Goal: Task Accomplishment & Management: Manage account settings

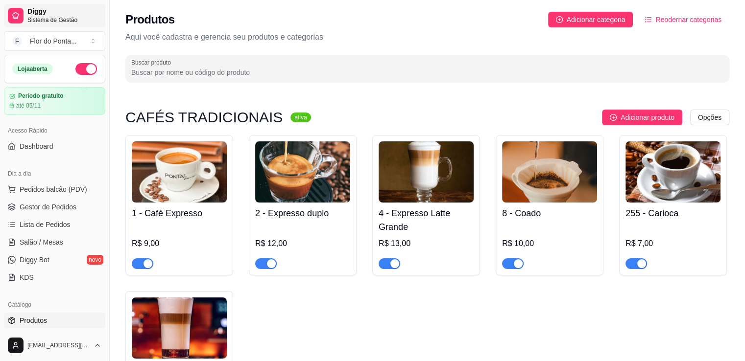
click at [47, 20] on span "Sistema de Gestão" at bounding box center [64, 20] width 74 height 8
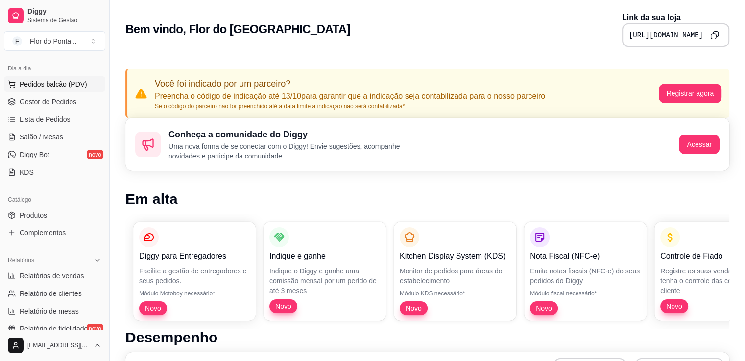
scroll to position [103, 0]
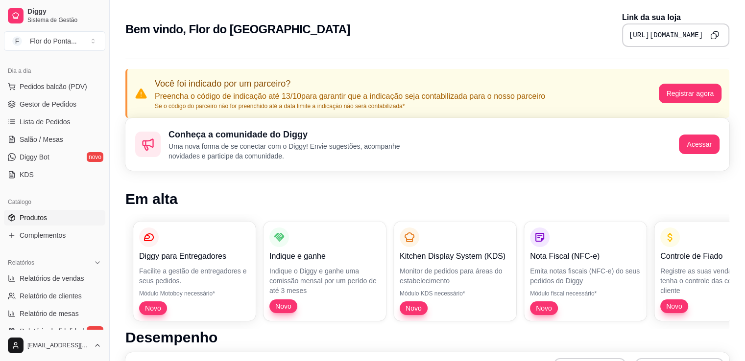
click at [40, 219] on span "Produtos" at bounding box center [33, 218] width 27 height 10
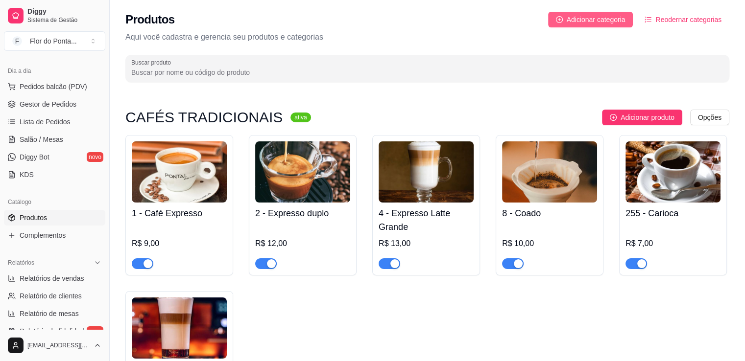
click at [576, 23] on span "Adicionar categoria" at bounding box center [596, 19] width 59 height 11
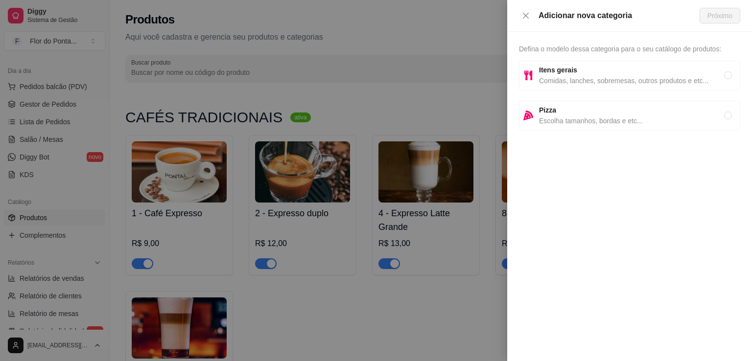
click at [565, 77] on span "Comidas, lanches, sobremesas, outros produtos e etc..." at bounding box center [631, 80] width 185 height 11
radio input "true"
click at [717, 17] on span "Próximo" at bounding box center [720, 15] width 25 height 11
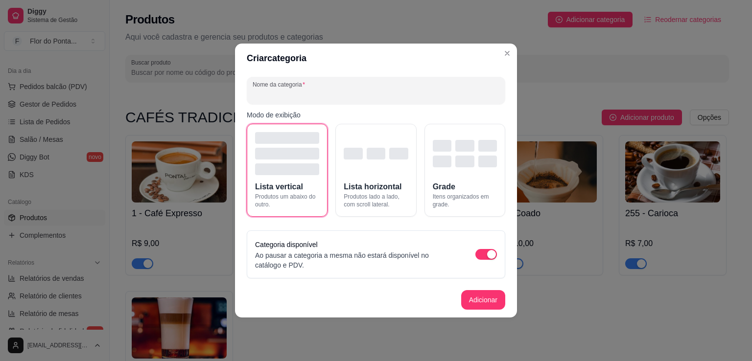
click at [423, 91] on input "Nome da categoria" at bounding box center [376, 95] width 247 height 10
type input "EVENTO"
click at [483, 302] on button "Adicionar" at bounding box center [483, 300] width 44 height 20
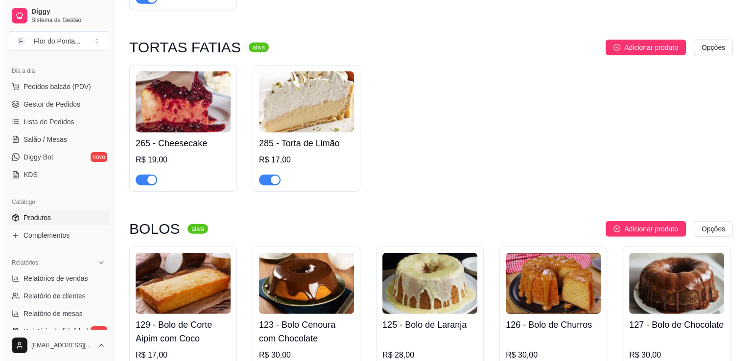
scroll to position [2342, 0]
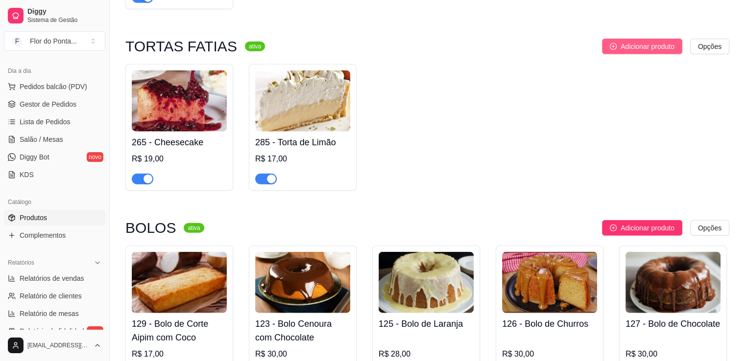
click at [634, 49] on span "Adicionar produto" at bounding box center [648, 46] width 54 height 11
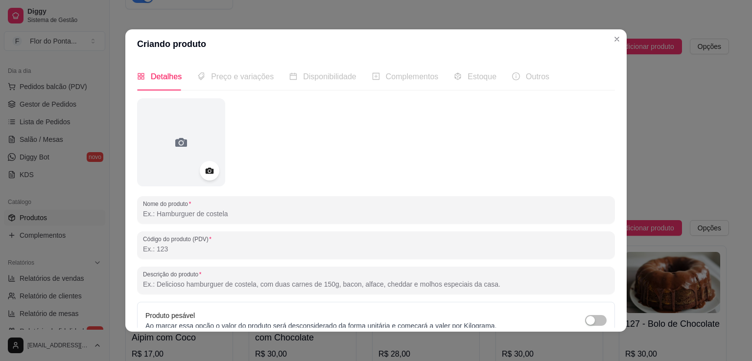
click at [212, 211] on input "Nome do produto" at bounding box center [376, 214] width 466 height 10
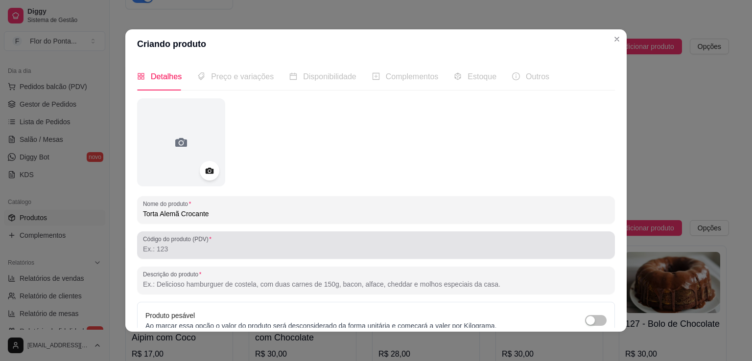
type input "Torta Alemã Crocante"
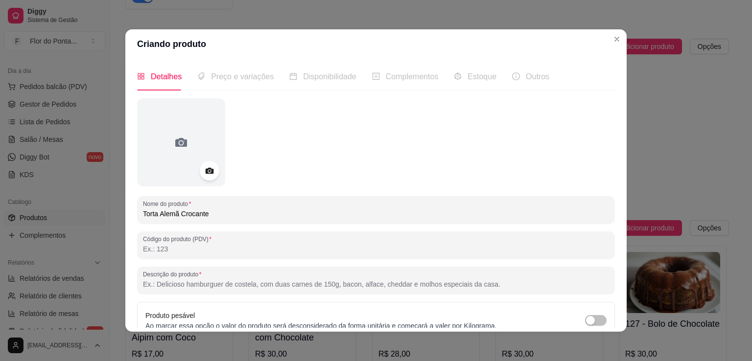
click at [200, 245] on input "Código do produto (PDV)" at bounding box center [376, 249] width 466 height 10
type input "121"
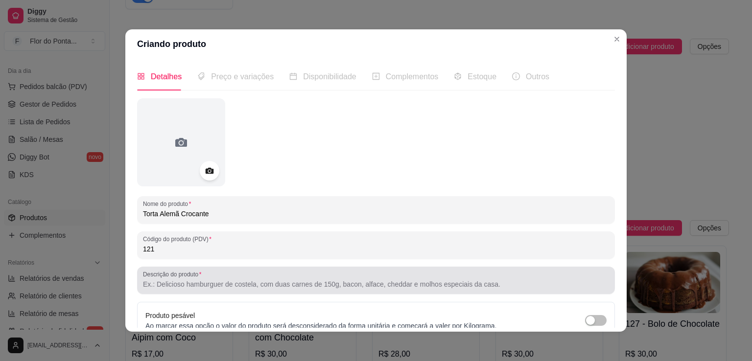
click at [155, 291] on div "Descrição do produto" at bounding box center [376, 280] width 478 height 27
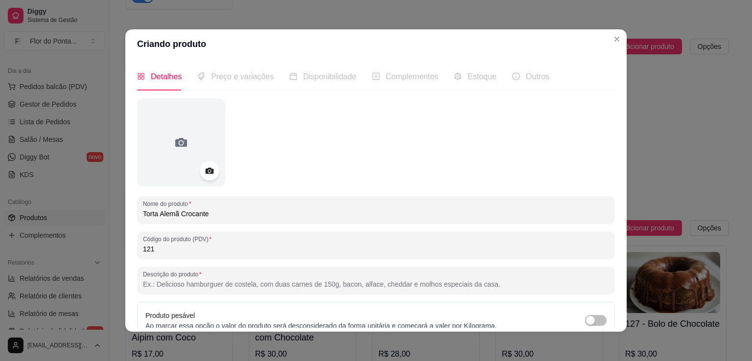
paste input "Camadas de creme suave e biscoito amanteigado, finalizadas com cobertura de cho…"
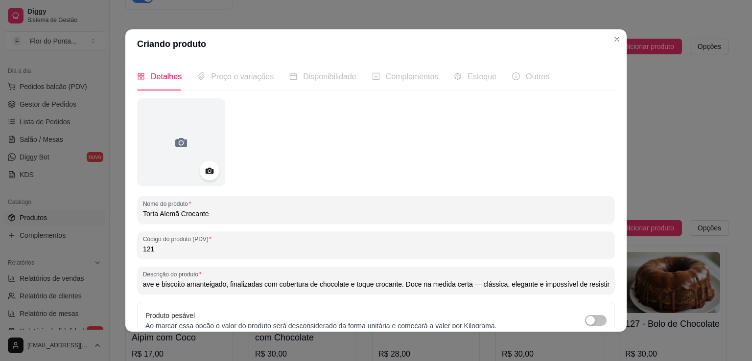
click at [474, 285] on input "Camadas de creme suave e biscoito amanteigado, finalizadas com cobertura de cho…" at bounding box center [376, 285] width 466 height 10
type input "Camadas de creme suave e biscoito amanteigado, finalizadas com cobertura de cho…"
click at [205, 173] on icon at bounding box center [209, 171] width 8 height 6
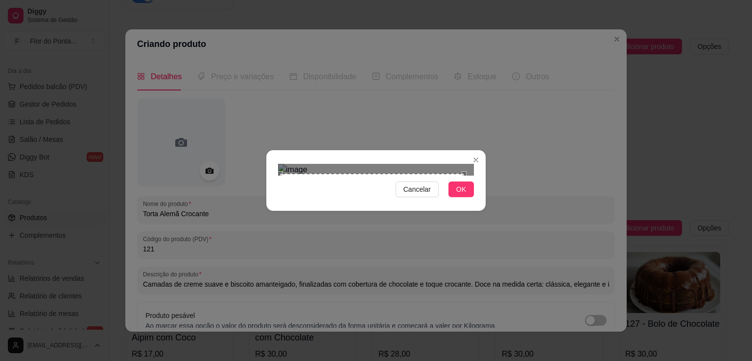
click at [278, 360] on div "Use the arrow keys to move the south west drag handle to change the crop select…" at bounding box center [278, 360] width 0 height 0
click at [472, 164] on div at bounding box center [376, 170] width 196 height 12
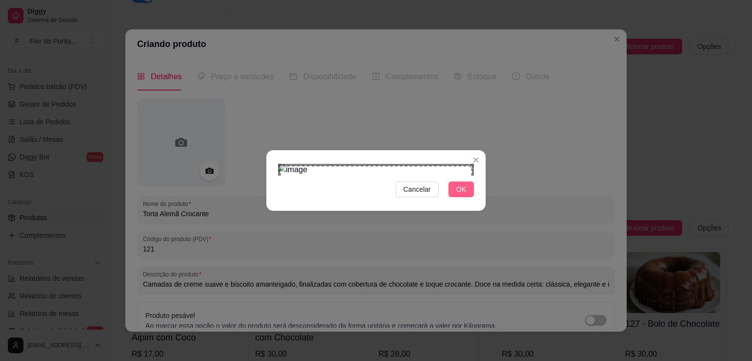
click at [463, 195] on span "OK" at bounding box center [461, 189] width 10 height 11
click at [462, 195] on span "OK" at bounding box center [461, 189] width 10 height 11
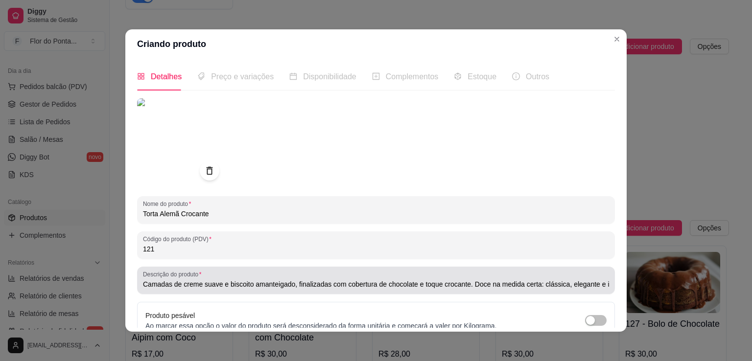
scroll to position [92, 0]
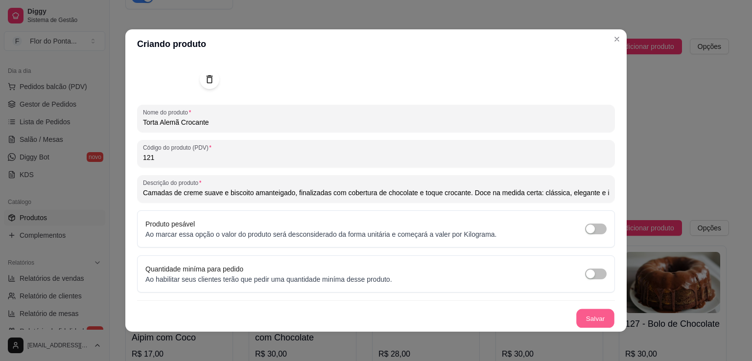
click at [578, 318] on button "Salvar" at bounding box center [596, 319] width 38 height 19
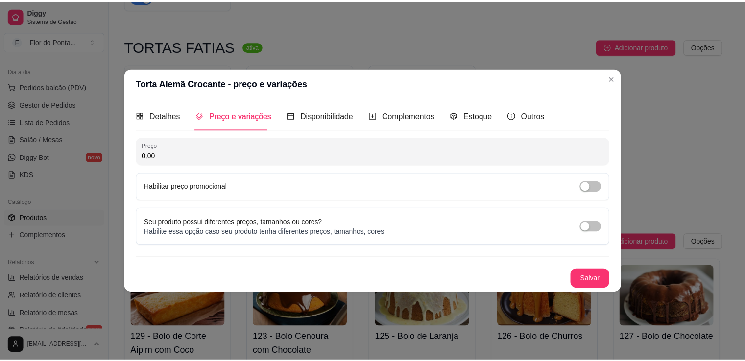
scroll to position [0, 0]
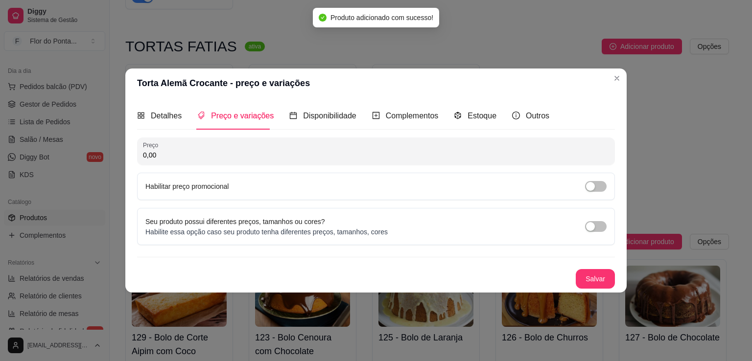
click at [188, 157] on input "0,00" at bounding box center [376, 155] width 466 height 10
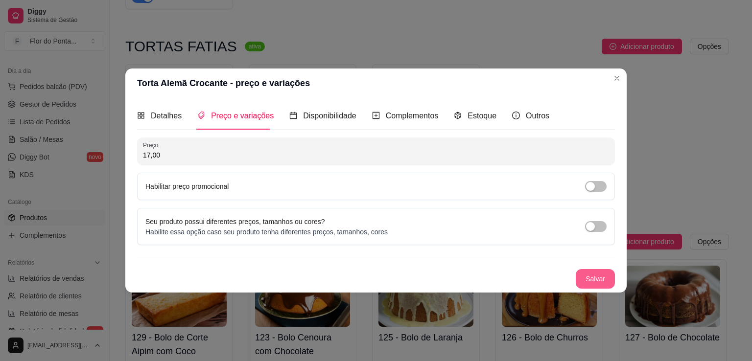
type input "17,00"
click at [598, 279] on button "Salvar" at bounding box center [596, 279] width 38 height 19
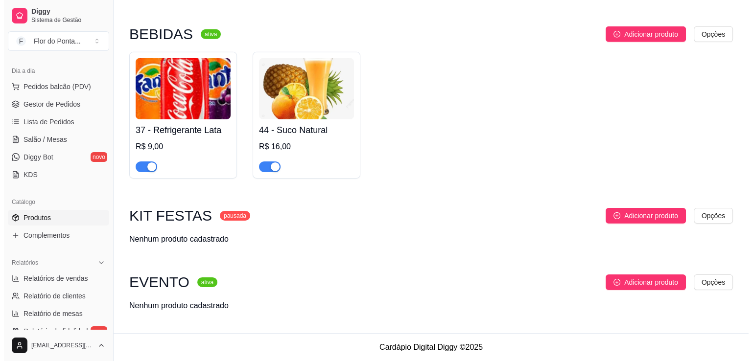
scroll to position [3130, 0]
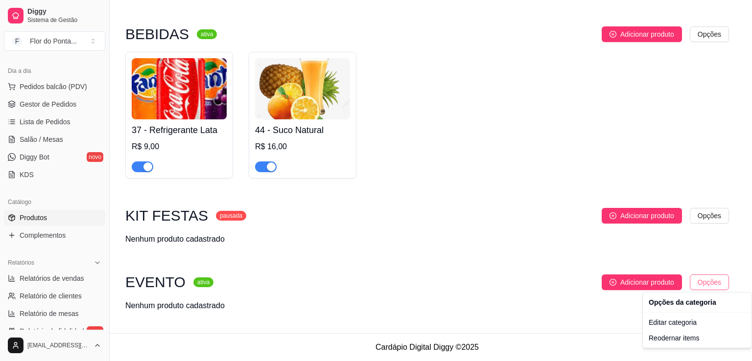
click at [695, 326] on div "Editar categoria" at bounding box center [697, 323] width 105 height 16
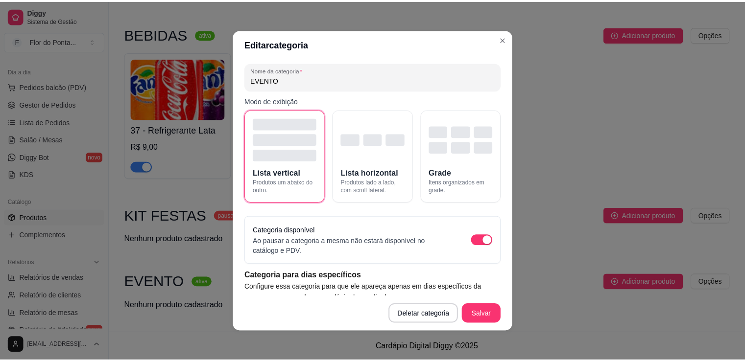
scroll to position [49, 0]
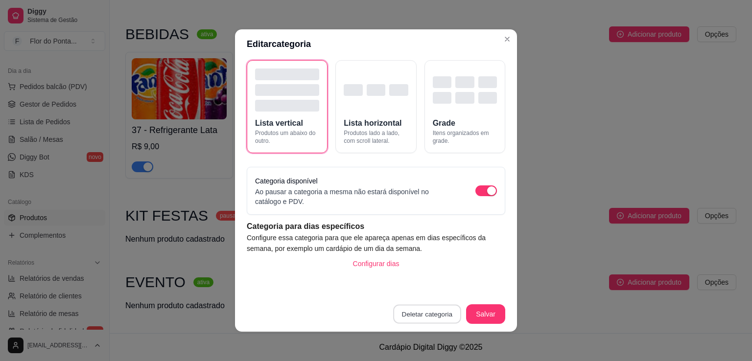
click at [425, 312] on button "Deletar categoria" at bounding box center [428, 314] width 68 height 19
click at [434, 287] on button "Confirmar" at bounding box center [429, 294] width 35 height 15
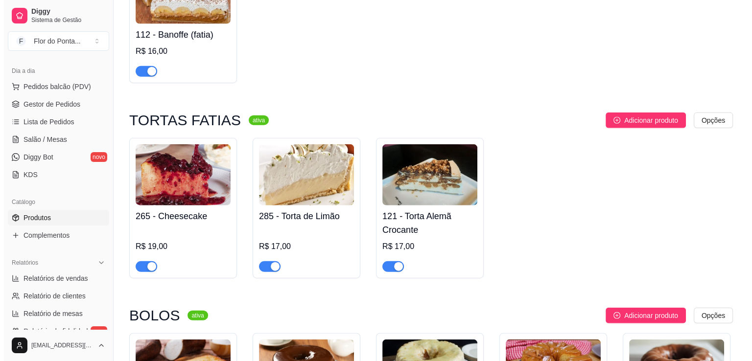
scroll to position [2267, 0]
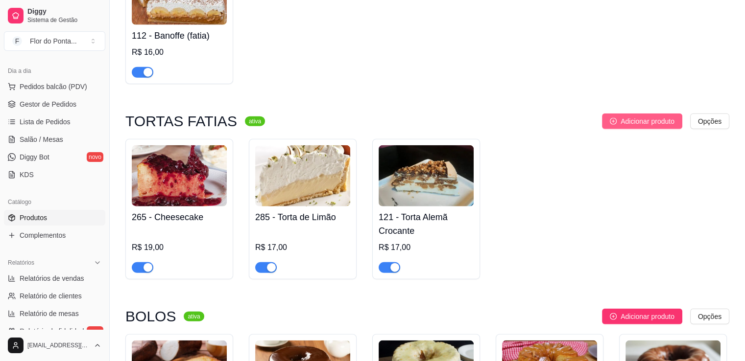
click at [636, 126] on span "Adicionar produto" at bounding box center [648, 121] width 54 height 11
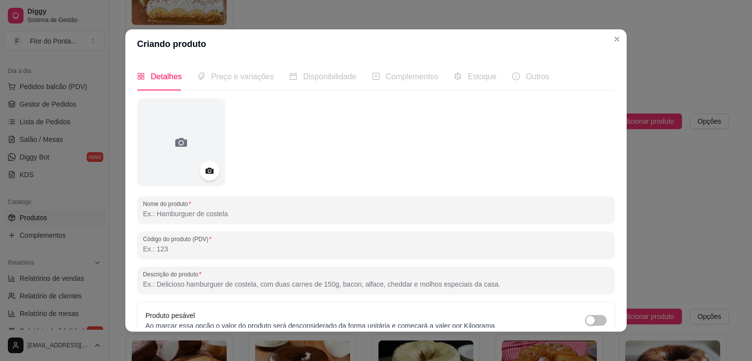
click at [168, 214] on input "Nome do produto" at bounding box center [376, 214] width 466 height 10
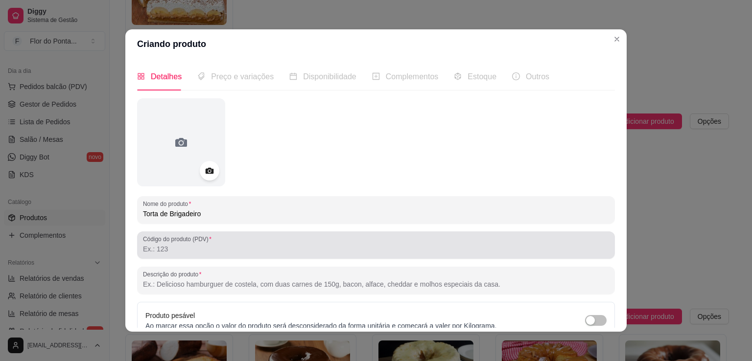
type input "Torta de Brigadeiro"
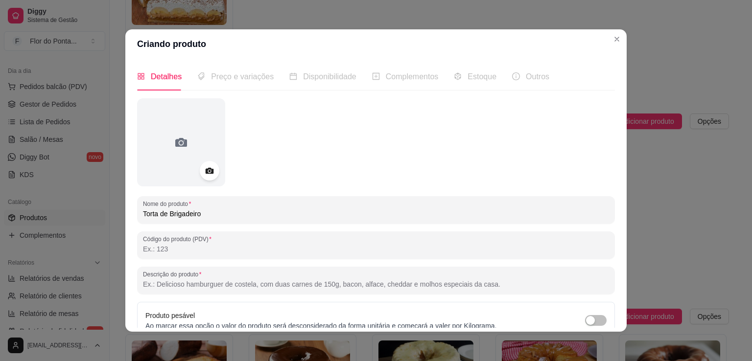
click at [181, 249] on input "Código do produto (PDV)" at bounding box center [376, 249] width 466 height 10
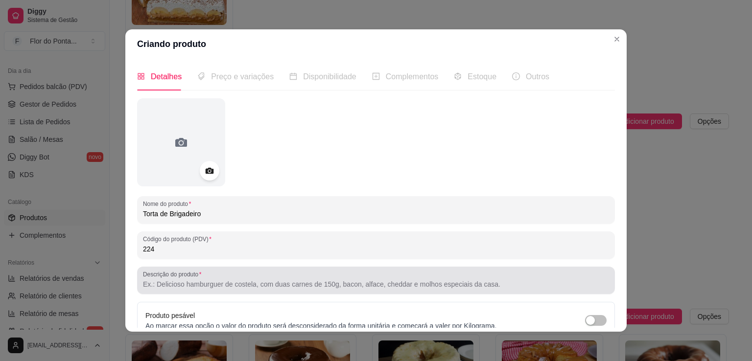
type input "224"
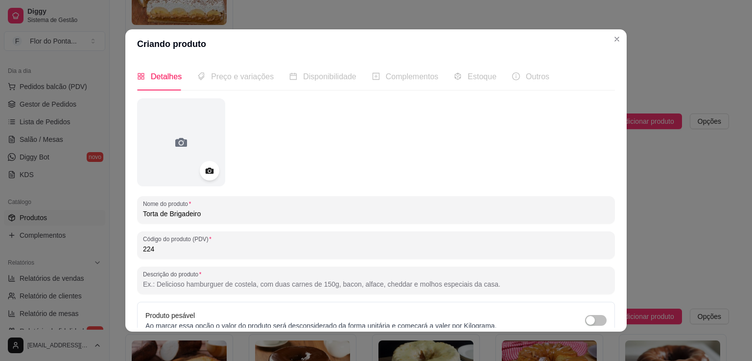
click at [176, 285] on input "Descrição do produto" at bounding box center [376, 285] width 466 height 10
paste input "Camadas de chocolate cremoso com finalização de coco ralado — uma combinação qu…"
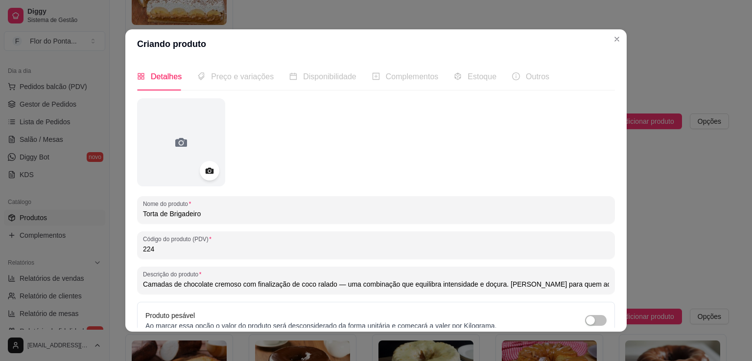
scroll to position [0, 106]
click at [235, 285] on input "Camadas de chocolate cremoso com finalização de coco ralado — uma combinação qu…" at bounding box center [376, 285] width 466 height 10
type input "Camadas de chocolate cremoso com finalização de coco ralado: uma combinação que…"
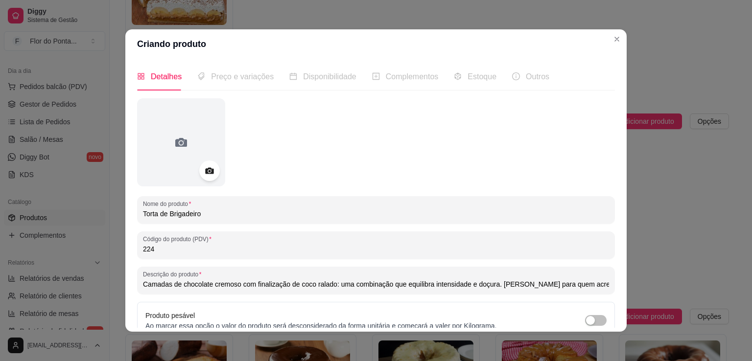
click at [210, 171] on icon at bounding box center [209, 171] width 11 height 11
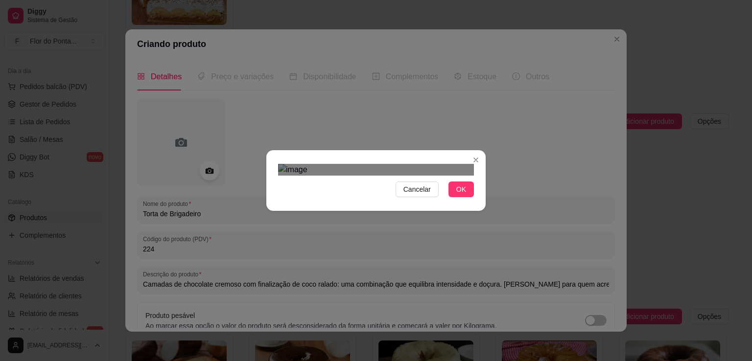
click at [377, 244] on div "Use the arrow keys to move the crop selection area" at bounding box center [370, 330] width 176 height 176
click at [468, 176] on img at bounding box center [376, 170] width 196 height 12
click at [466, 176] on img at bounding box center [376, 170] width 196 height 12
click at [407, 224] on div "Use the arrow keys to move the crop selection area" at bounding box center [382, 314] width 181 height 181
click at [276, 201] on div "Cancelar OK" at bounding box center [375, 180] width 219 height 41
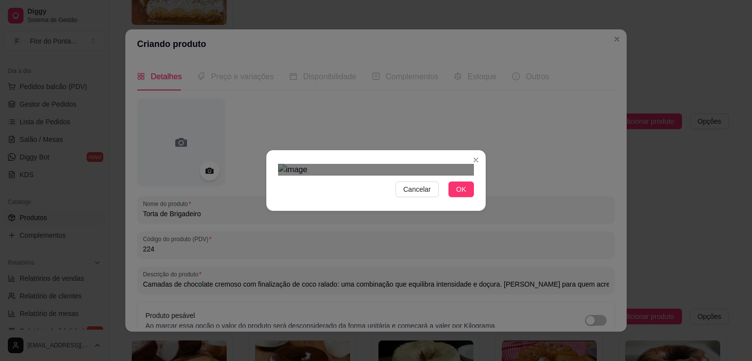
click at [405, 229] on div "Use the arrow keys to move the crop selection area" at bounding box center [376, 326] width 194 height 194
click at [456, 195] on span "OK" at bounding box center [461, 189] width 10 height 11
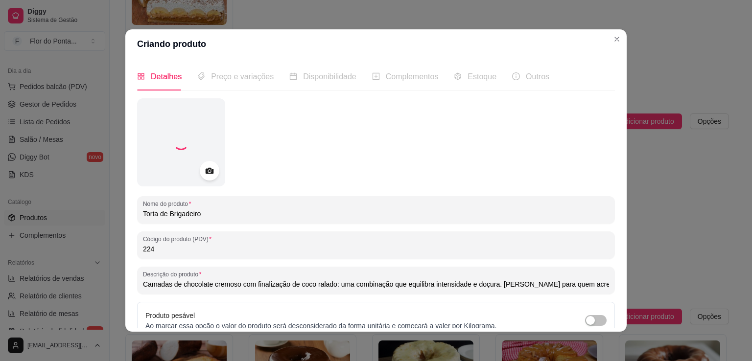
click at [456, 314] on div "Produto pesável Ao marcar essa opção o valor do produto será desconsiderado da …" at bounding box center [321, 321] width 352 height 21
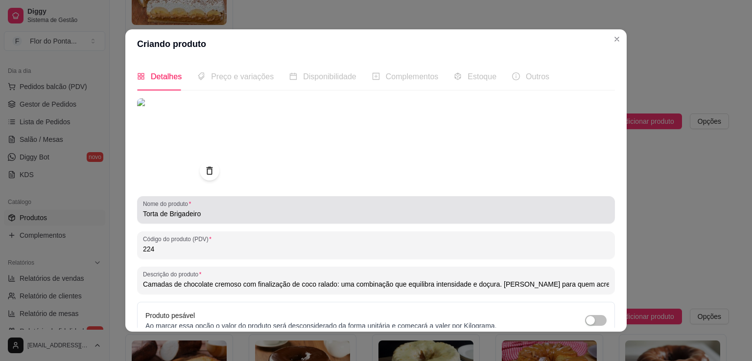
scroll to position [92, 0]
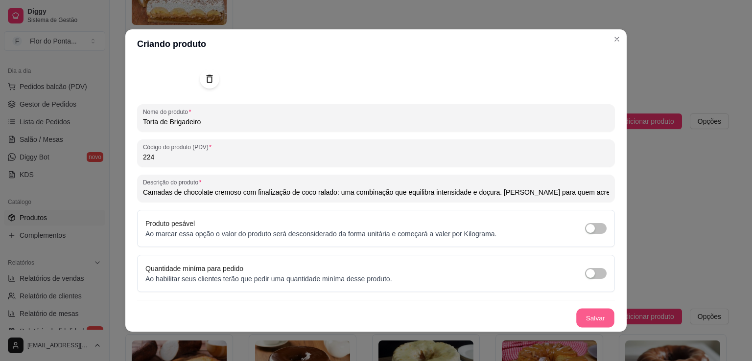
click at [586, 318] on button "Salvar" at bounding box center [596, 318] width 38 height 19
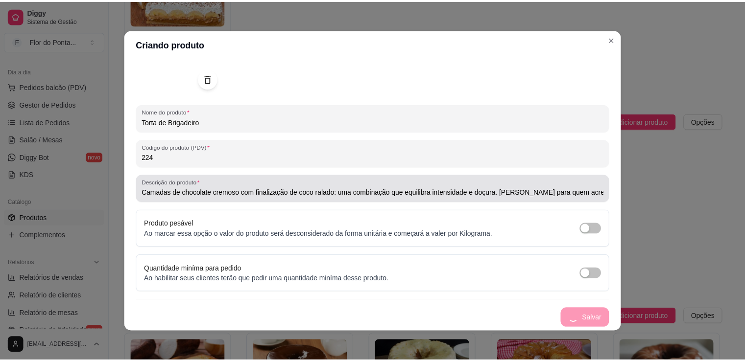
scroll to position [0, 0]
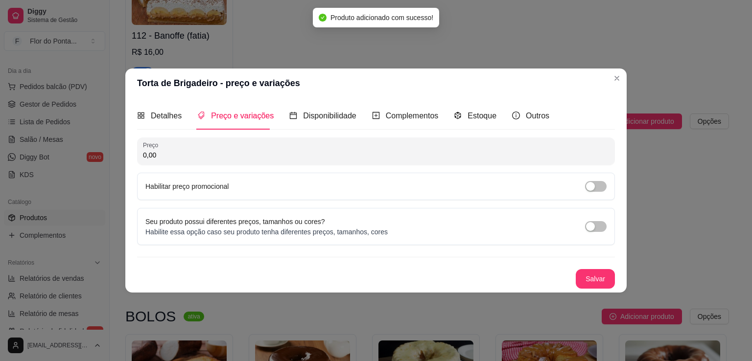
click at [321, 157] on input "0,00" at bounding box center [376, 155] width 466 height 10
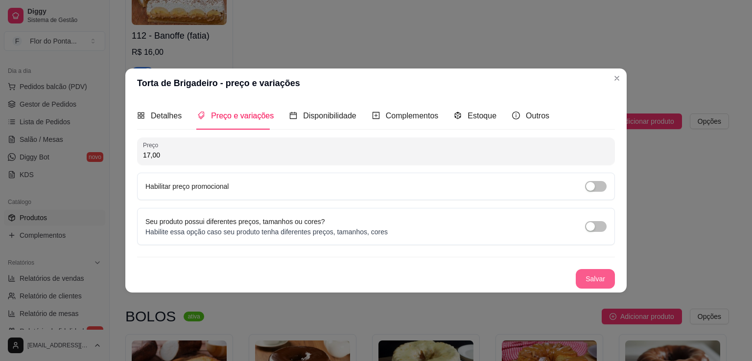
type input "17,00"
click at [605, 281] on button "Salvar" at bounding box center [596, 279] width 38 height 19
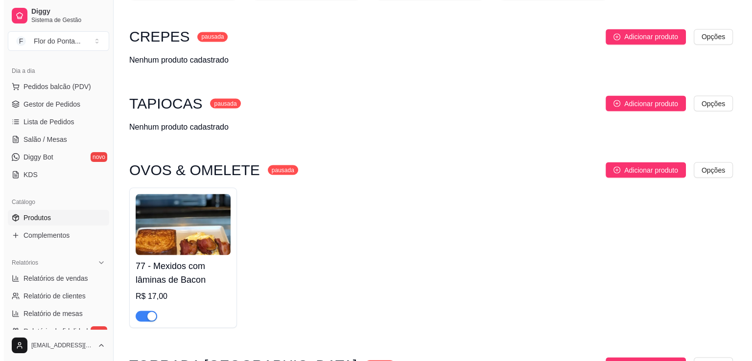
scroll to position [1782, 0]
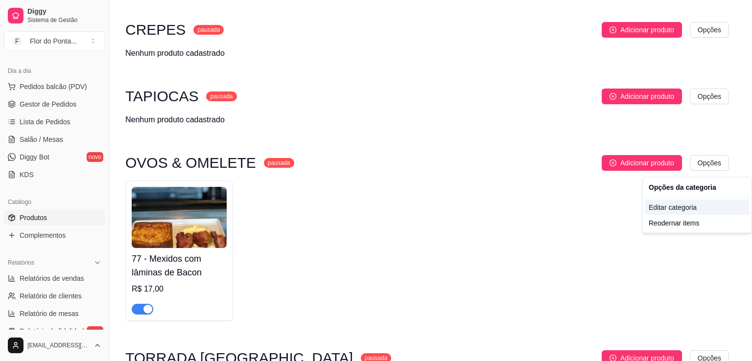
click at [695, 211] on div "Editar categoria" at bounding box center [697, 208] width 105 height 16
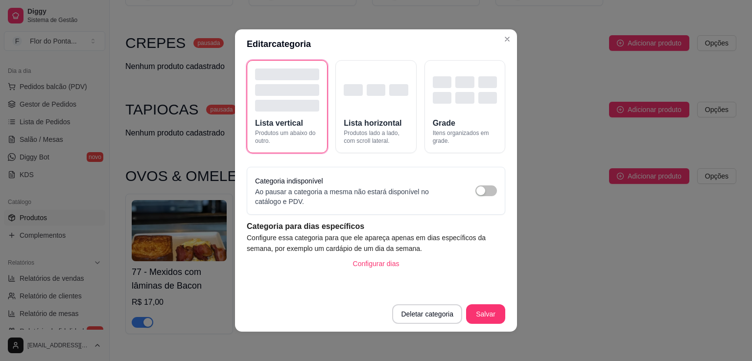
scroll to position [2, 0]
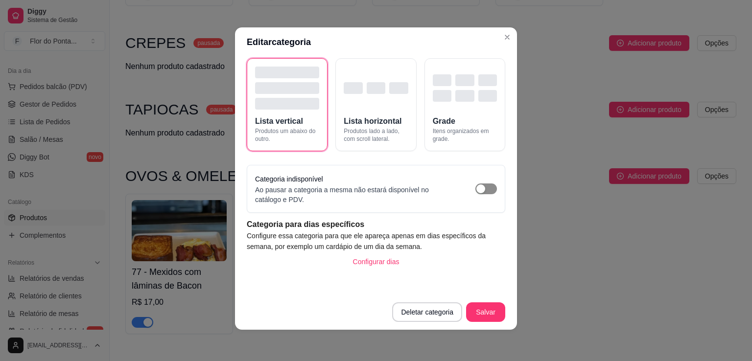
click at [477, 191] on div "button" at bounding box center [481, 189] width 9 height 9
click at [480, 315] on button "Salvar" at bounding box center [486, 312] width 38 height 19
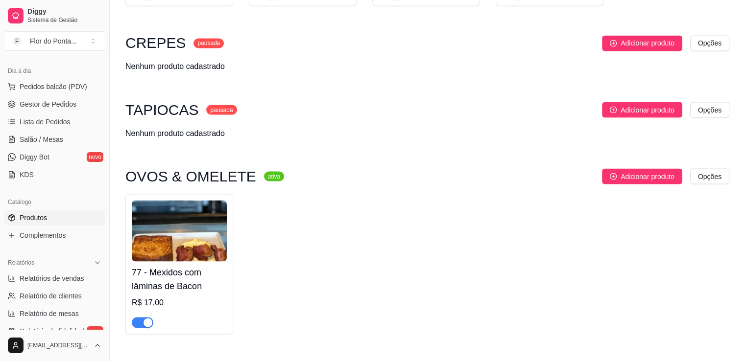
click at [170, 241] on img at bounding box center [179, 230] width 95 height 61
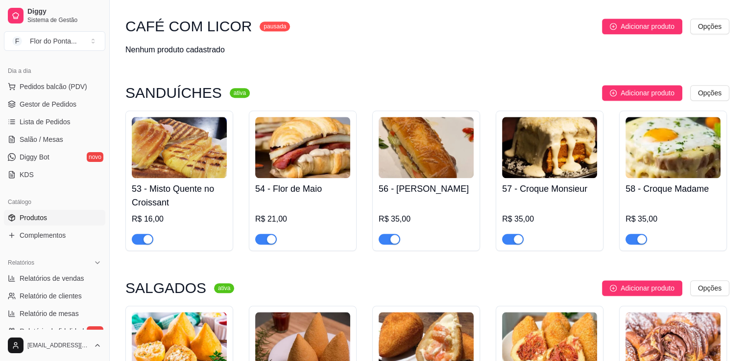
scroll to position [976, 0]
